Goal: Transaction & Acquisition: Subscribe to service/newsletter

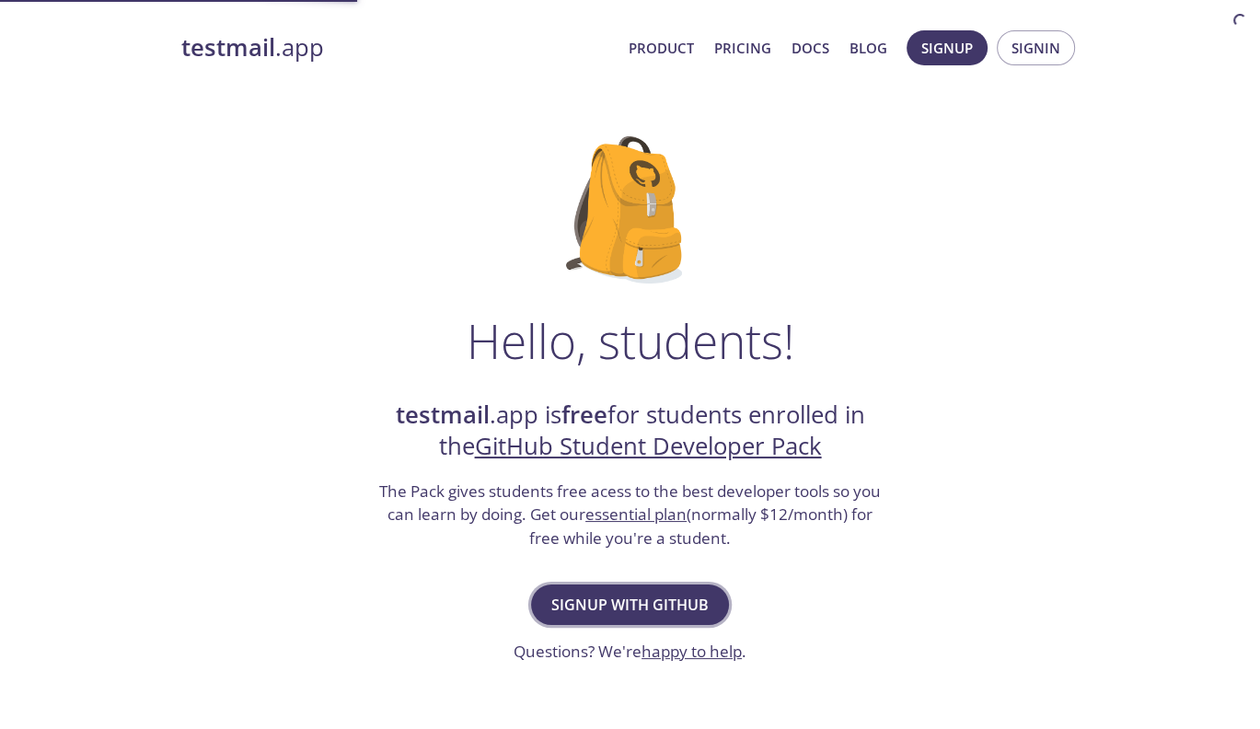
click at [636, 589] on button "Signup with GitHub" at bounding box center [630, 605] width 198 height 41
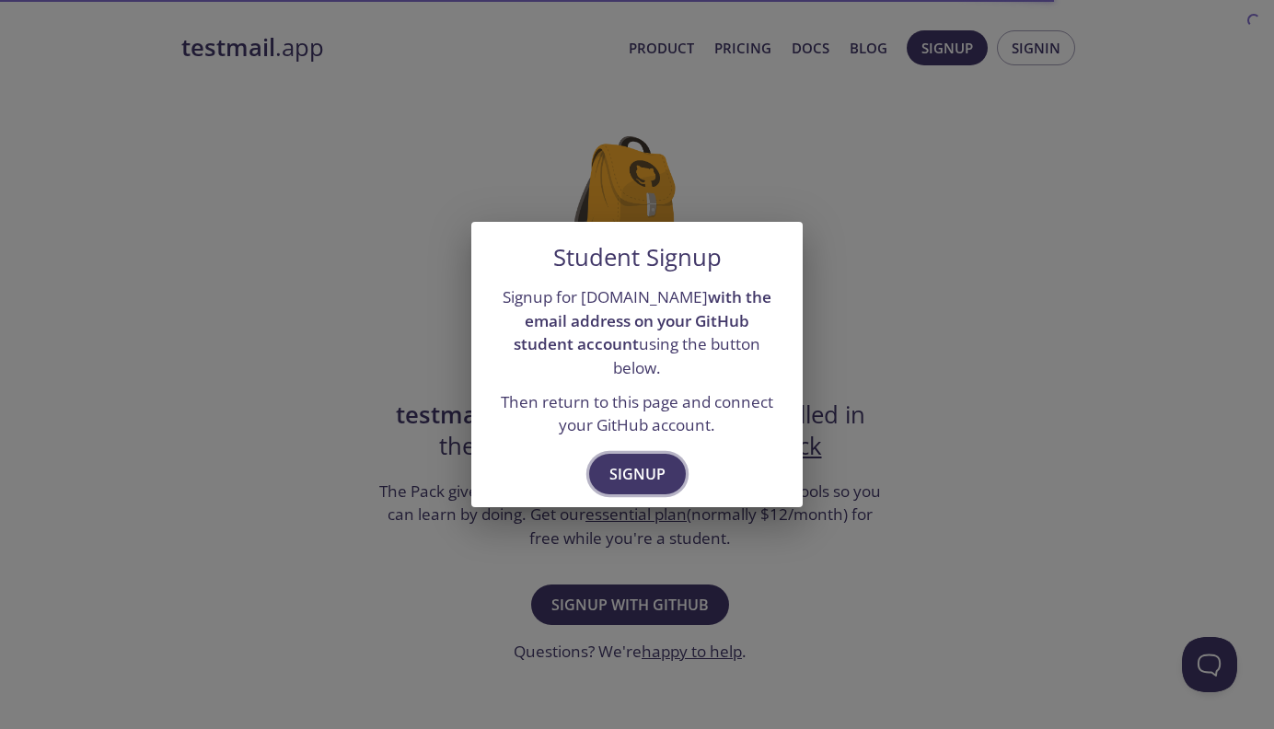
click at [638, 466] on span "Signup" at bounding box center [637, 474] width 56 height 26
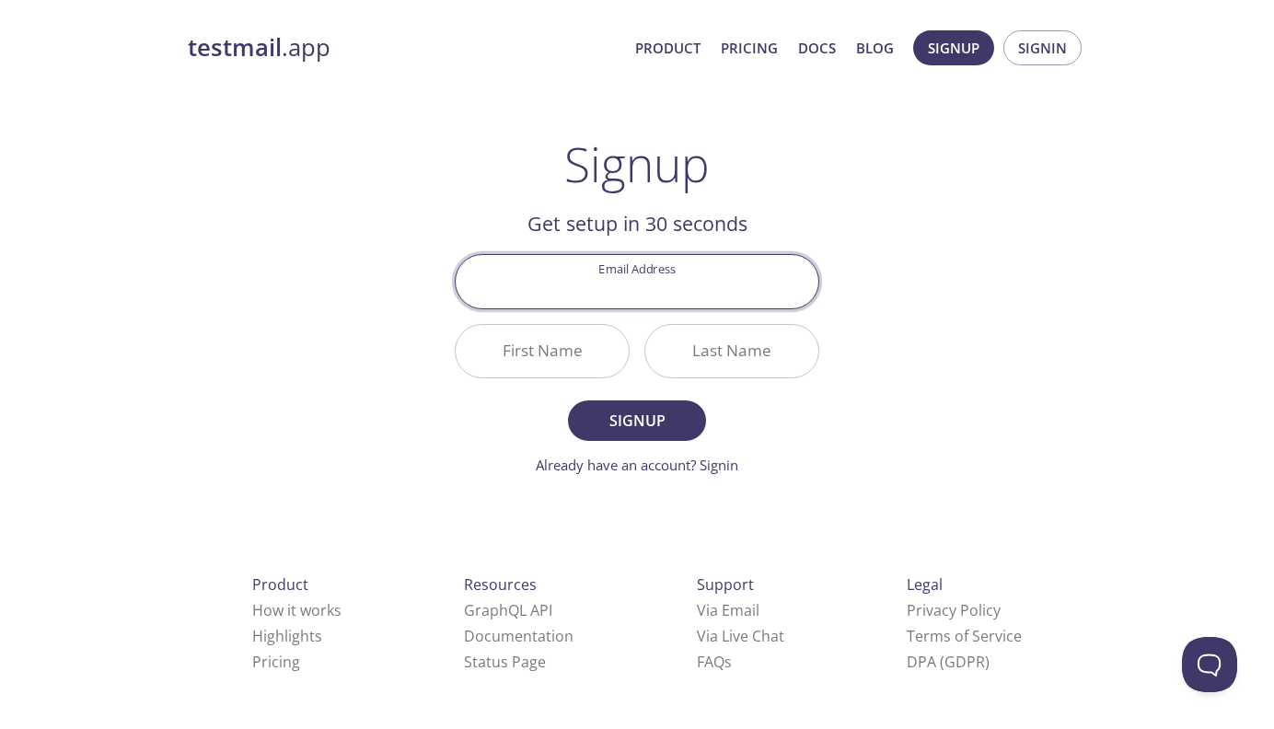
paste input "[PERSON_NAME][EMAIL_ADDRESS][DOMAIN_NAME]"
type input "[PERSON_NAME][EMAIL_ADDRESS][DOMAIN_NAME]"
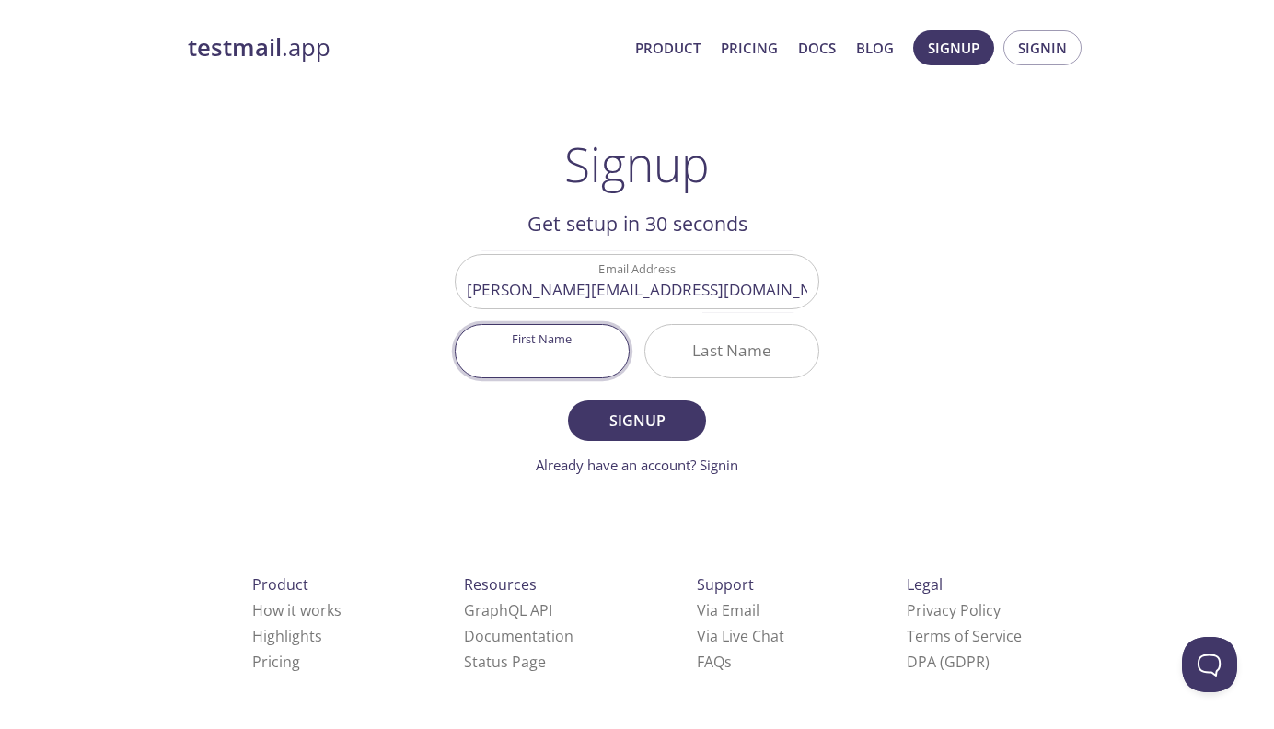
click at [486, 350] on input "First Name" at bounding box center [542, 351] width 173 height 52
type input "Y"
type input "Joy"
click at [711, 340] on input "Last Name" at bounding box center [731, 351] width 173 height 52
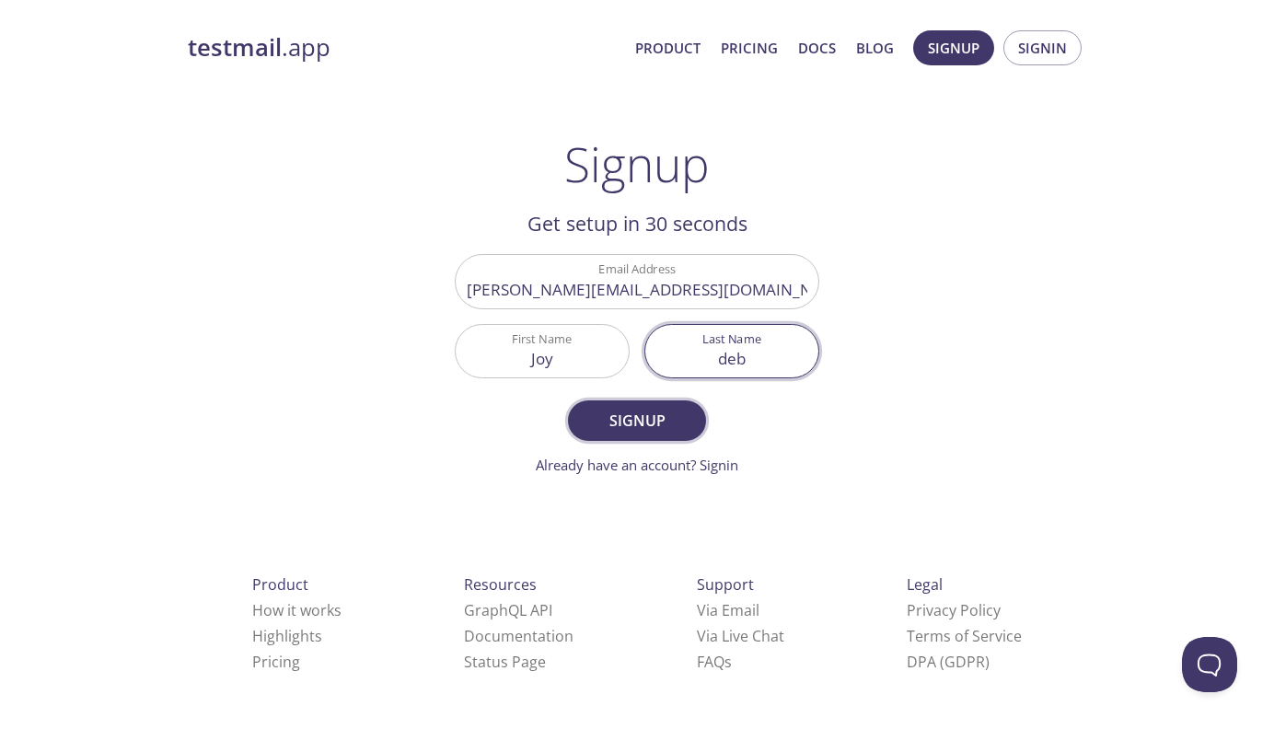
type input "deb"
click at [689, 406] on button "Signup" at bounding box center [637, 420] width 138 height 41
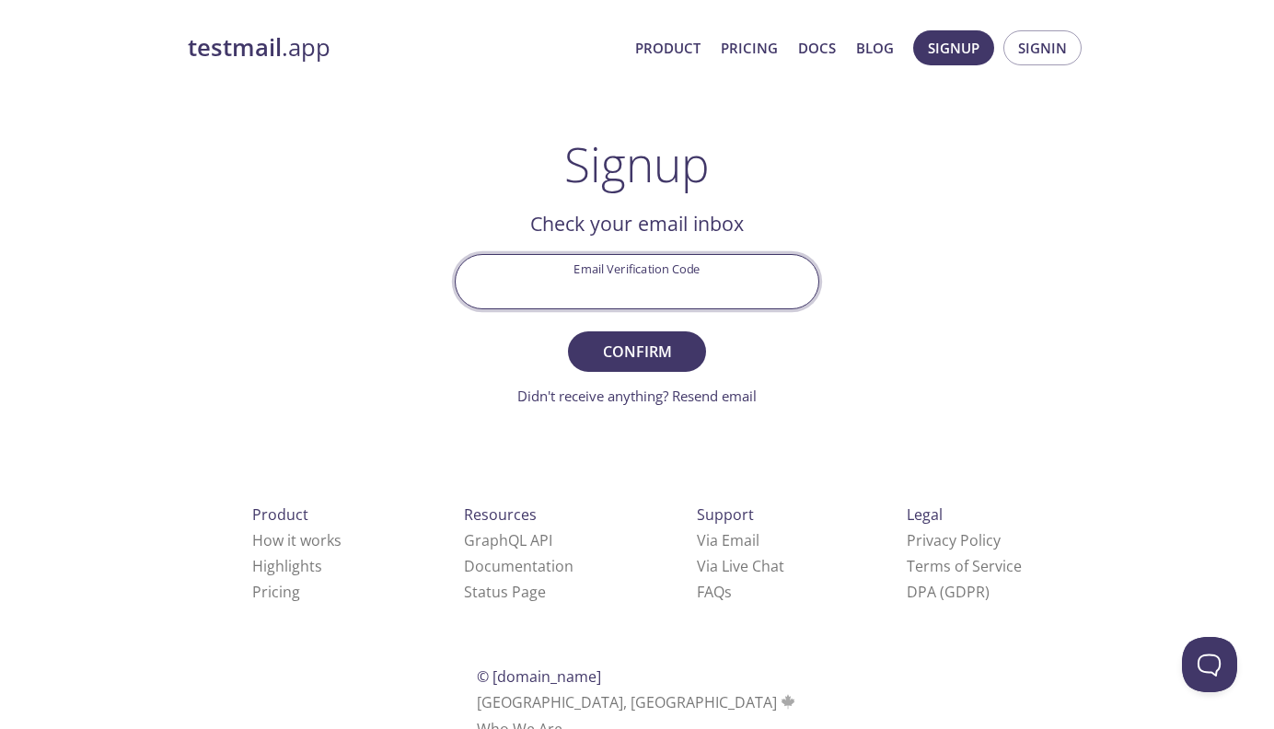
click at [703, 289] on input "Email Verification Code" at bounding box center [637, 281] width 363 height 52
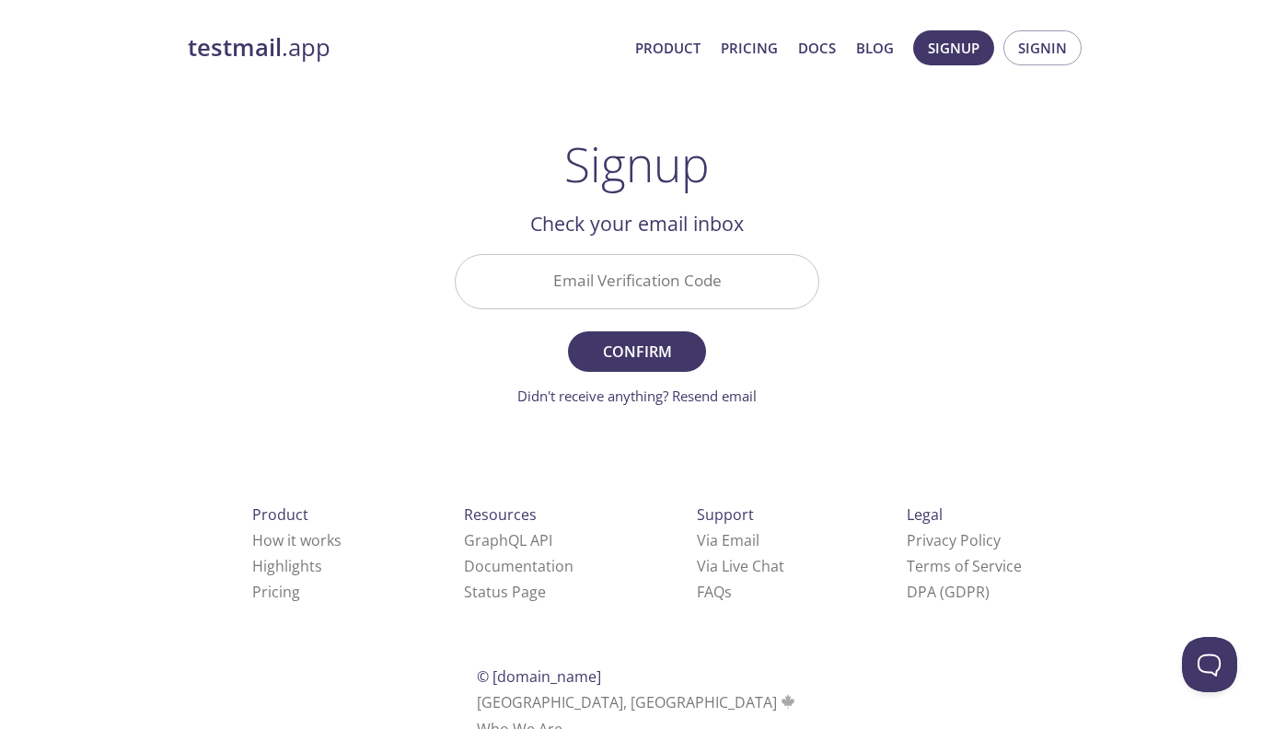
click at [847, 196] on div "testmail .app Product Pricing Docs Blog Signup Signin Signup Get setup in 30 se…" at bounding box center [637, 405] width 943 height 775
